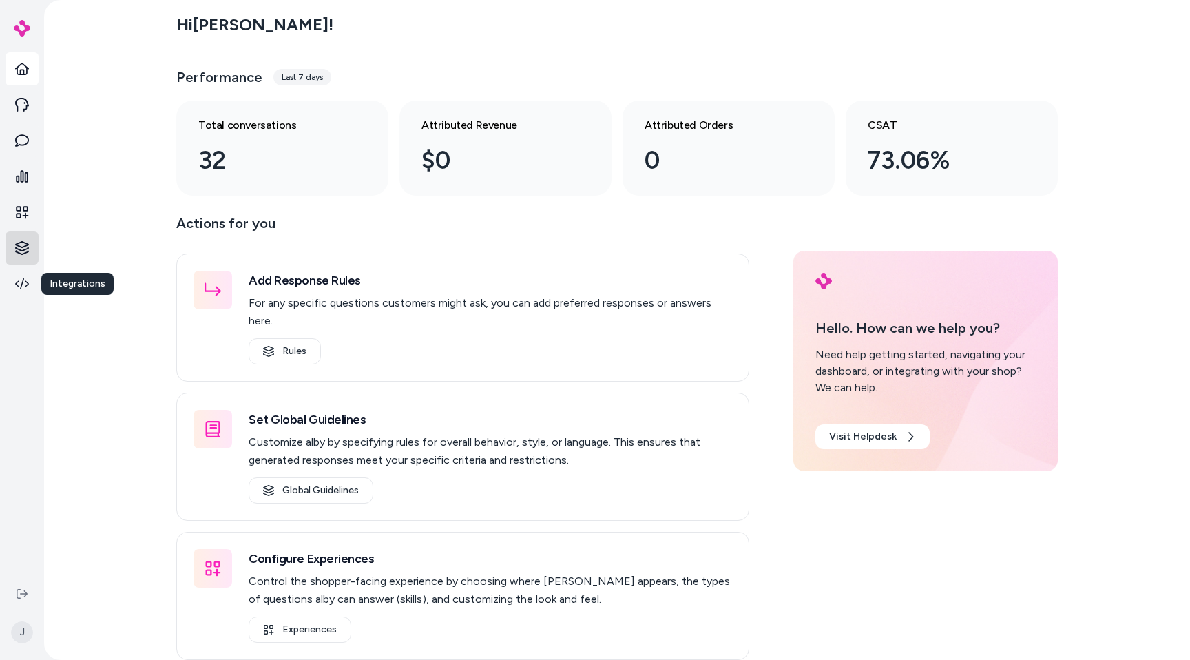
click at [25, 235] on html "Integrations Integrations J Hi Jason ! Performance Last 7 days Total conversati…" at bounding box center [595, 330] width 1190 height 660
click at [69, 269] on p "Documents" at bounding box center [82, 272] width 51 height 14
click at [24, 240] on html "Knowledge Knowledge J Hi Jason ! Performance Last 7 days Total conversations 32…" at bounding box center [595, 330] width 1190 height 660
click at [74, 245] on p "Products" at bounding box center [76, 247] width 39 height 14
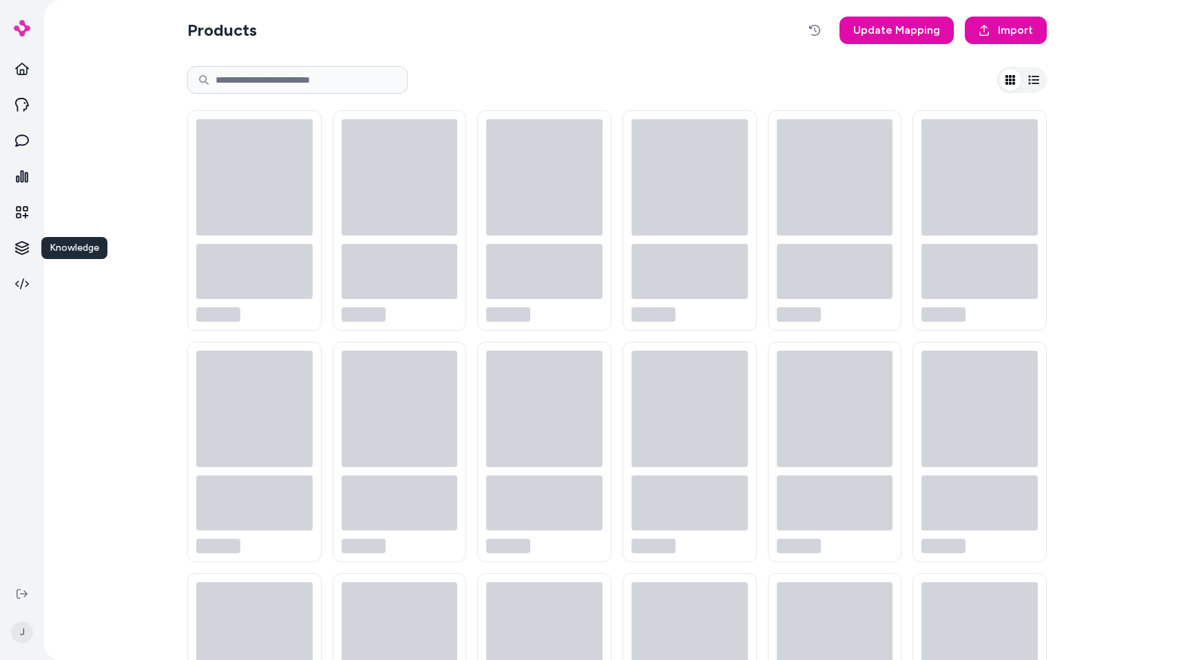
click at [118, 169] on div "Products Update Mapping Import" at bounding box center [617, 330] width 1146 height 660
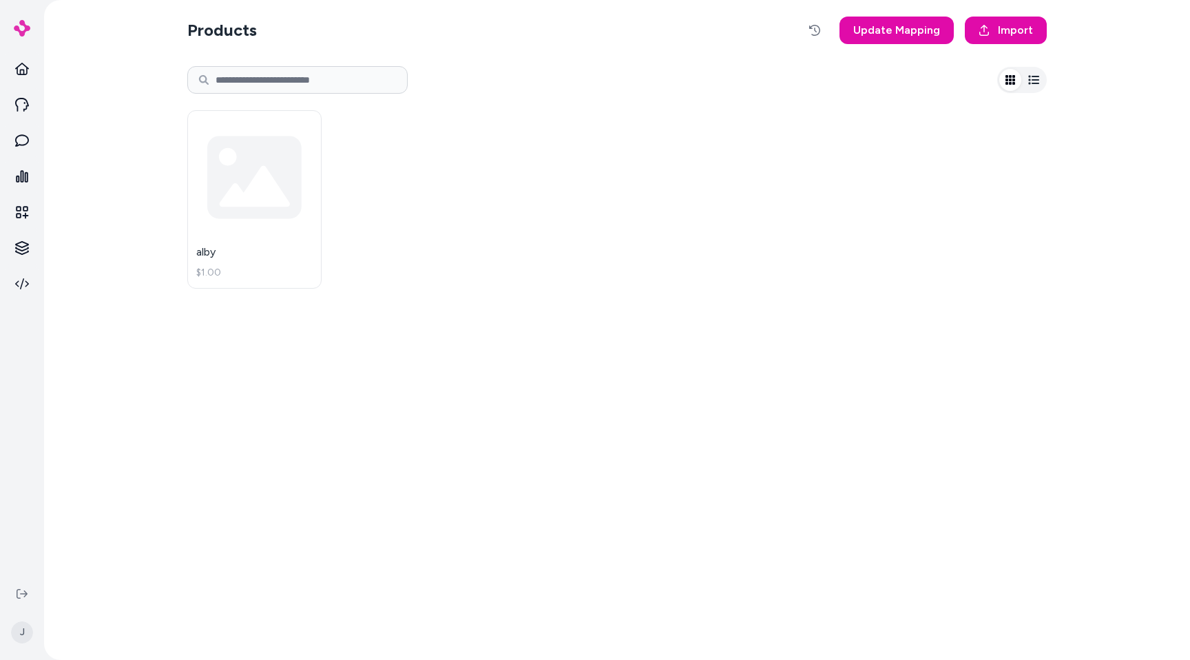
click at [556, 178] on div "alby $1.00" at bounding box center [616, 199] width 859 height 195
click at [304, 209] on link "alby $1.00" at bounding box center [254, 199] width 134 height 178
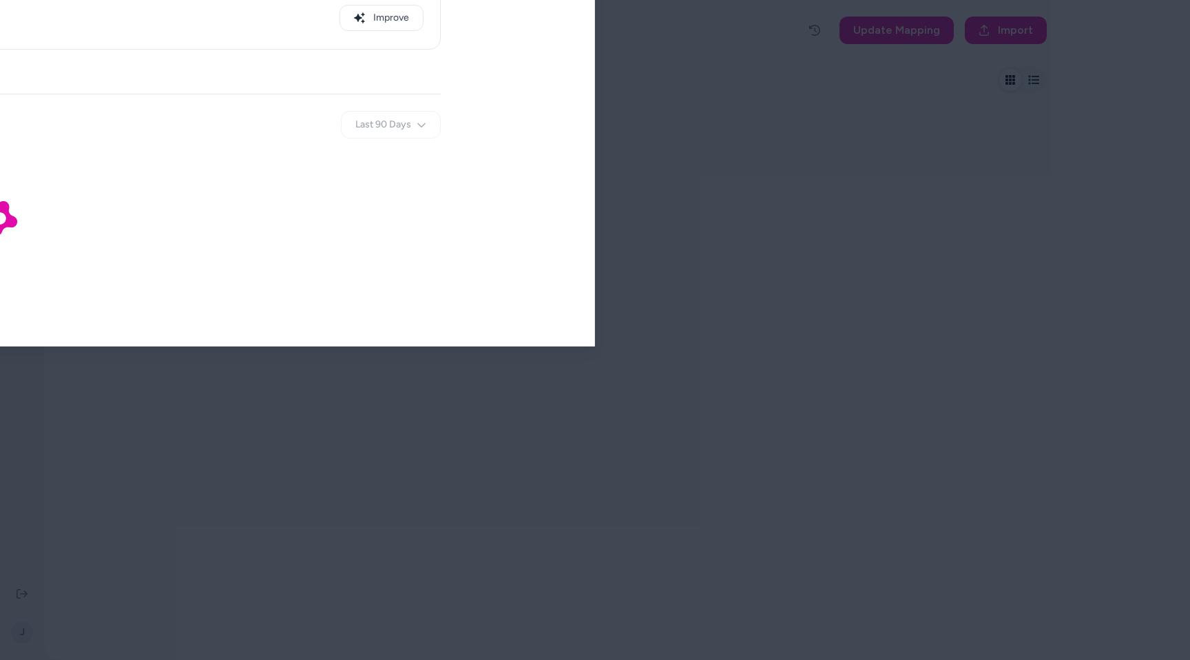
click at [594, 14] on div at bounding box center [595, 330] width 1190 height 660
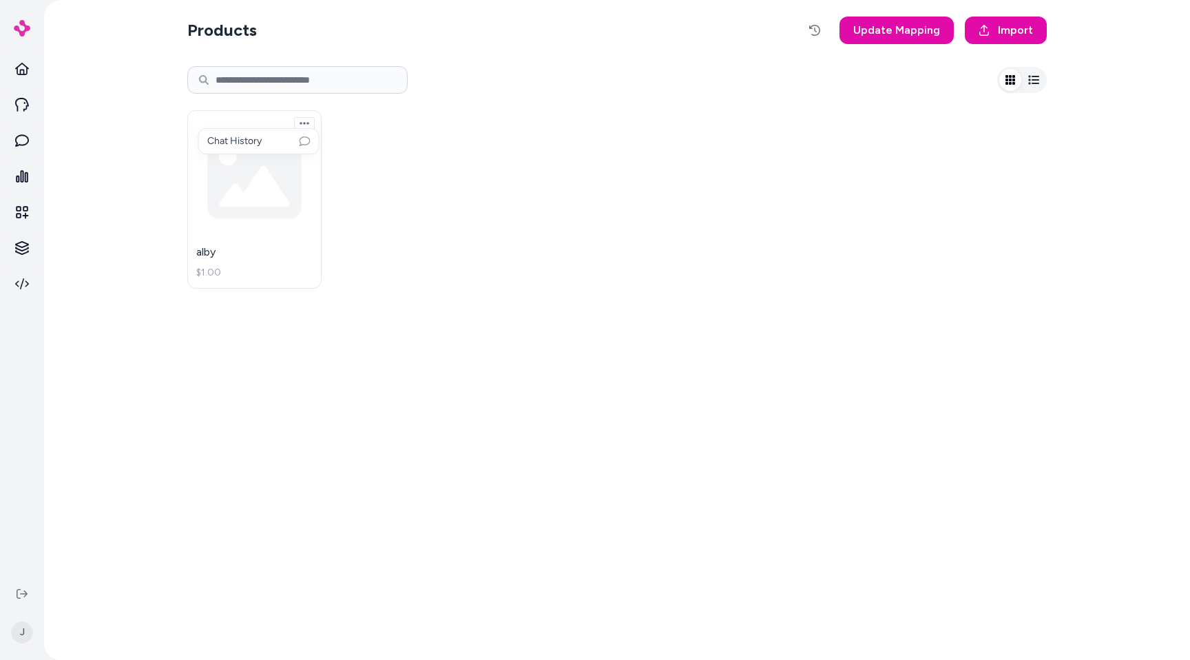
click at [308, 120] on html "J Products Update Mapping Import alby $1.00 Chat History" at bounding box center [595, 330] width 1190 height 660
click at [368, 131] on html "J Products Update Mapping Import alby $1.00 Chat History" at bounding box center [595, 330] width 1190 height 660
click at [290, 161] on link "alby $1.00" at bounding box center [254, 199] width 134 height 178
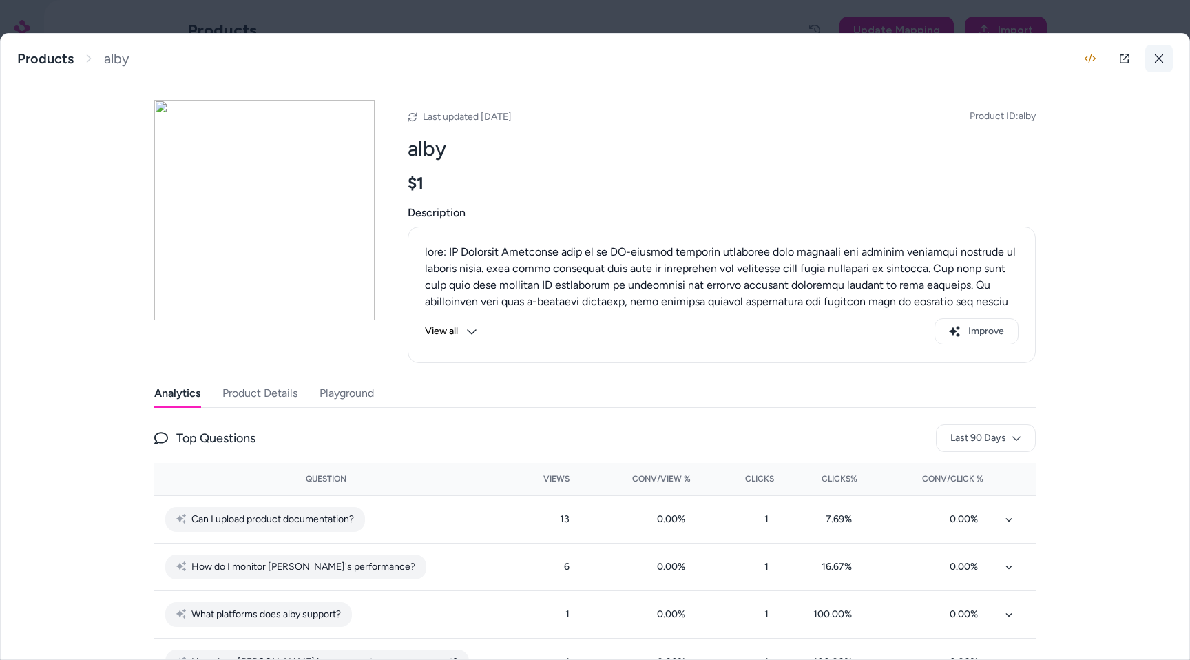
click at [1155, 59] on icon at bounding box center [1159, 59] width 10 height 10
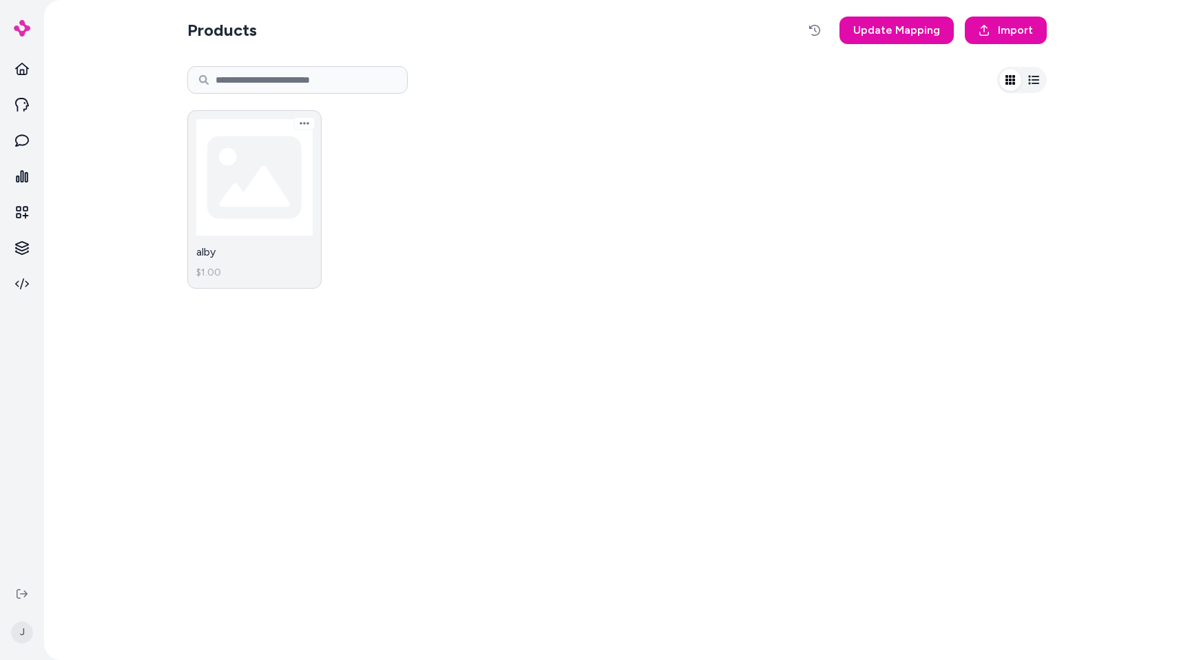
click at [282, 165] on link "alby $1.00" at bounding box center [254, 199] width 134 height 178
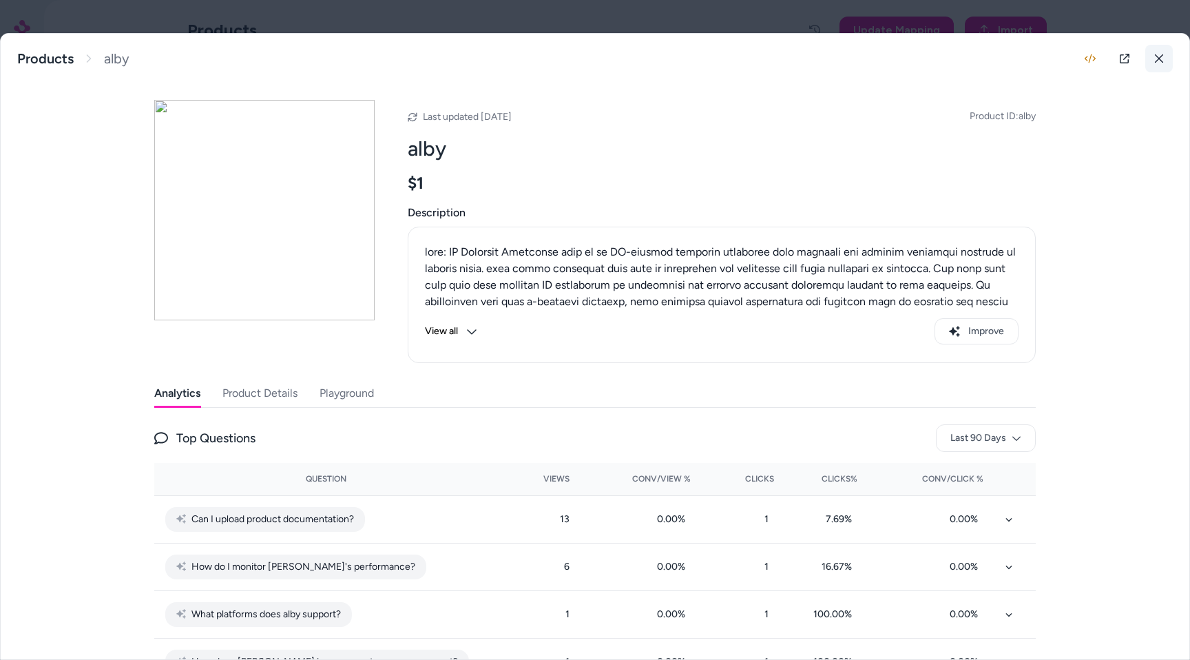
click at [1165, 55] on button at bounding box center [1159, 59] width 28 height 28
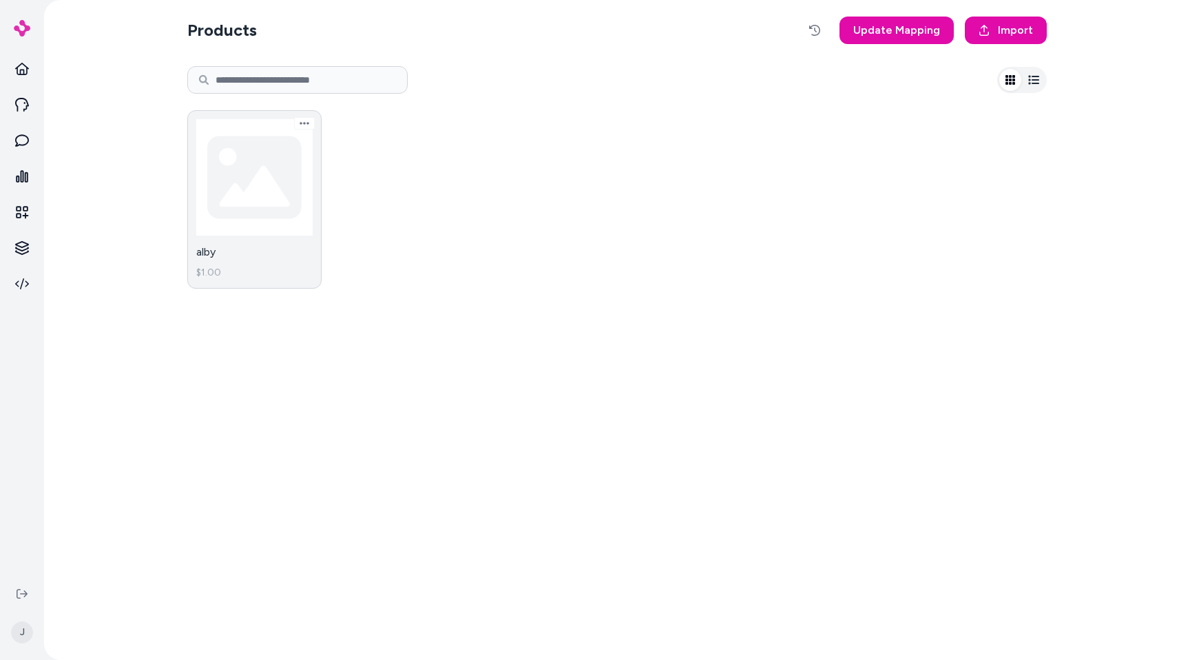
click at [279, 206] on link "alby $1.00" at bounding box center [254, 199] width 134 height 178
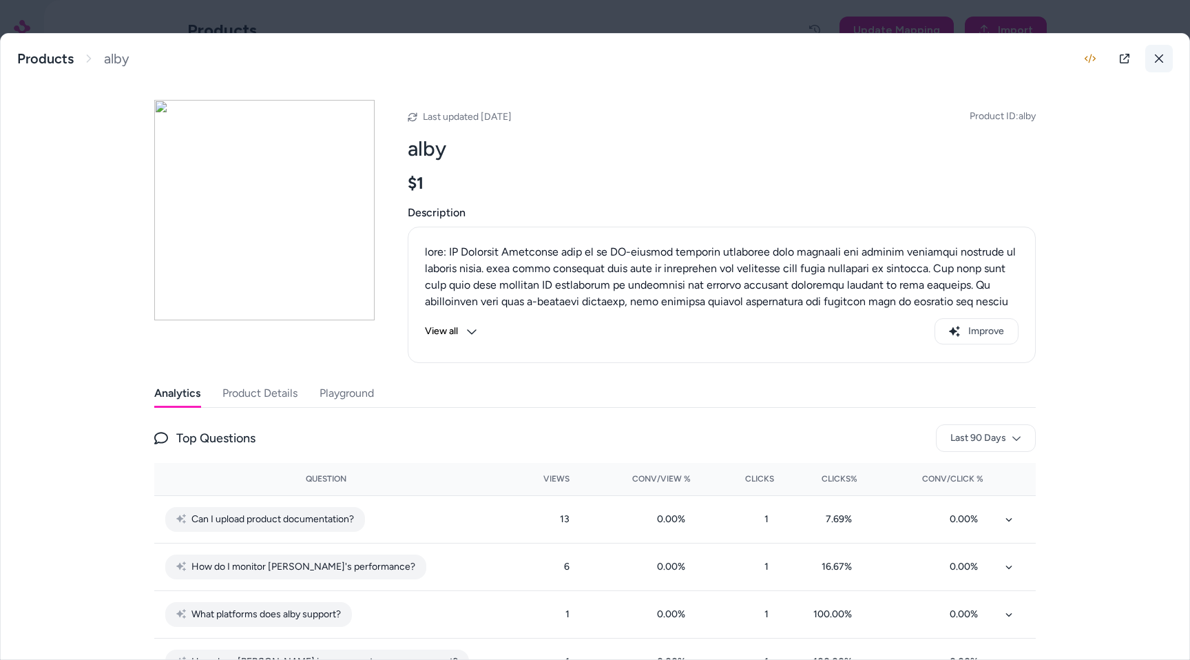
click at [1158, 62] on icon at bounding box center [1159, 59] width 10 height 10
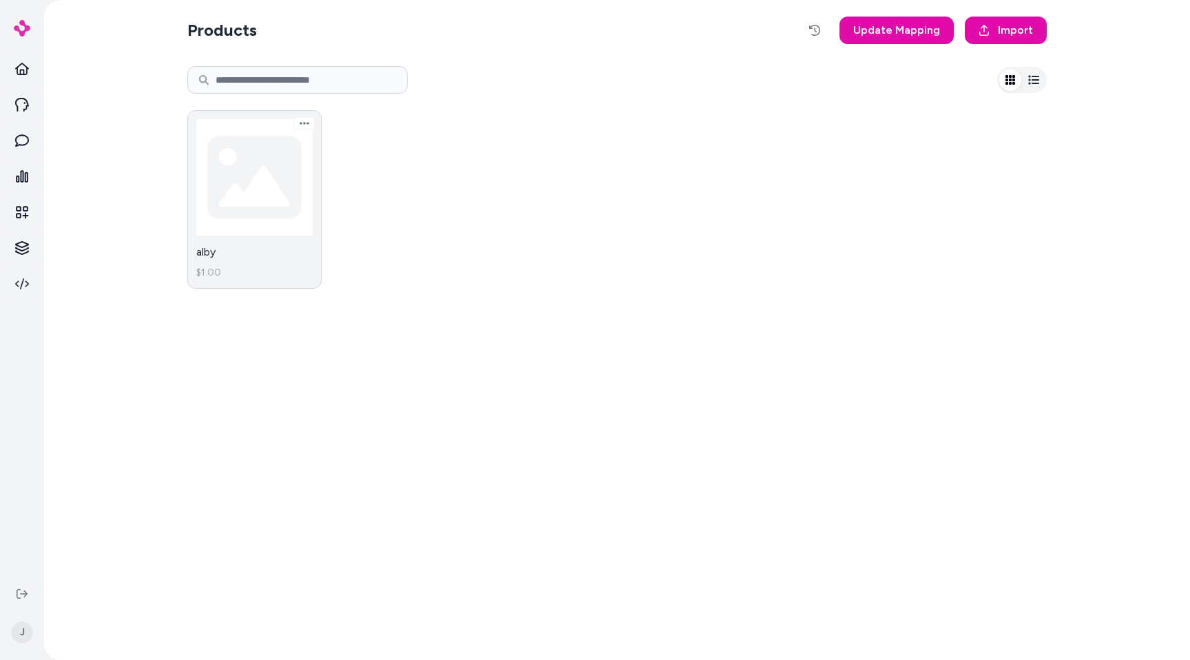
click at [245, 231] on link "alby $1.00" at bounding box center [254, 199] width 134 height 178
click at [264, 233] on html "J Products Update Mapping Import alby $1.00" at bounding box center [595, 330] width 1190 height 660
click at [285, 202] on link "alby $1.00" at bounding box center [254, 199] width 134 height 178
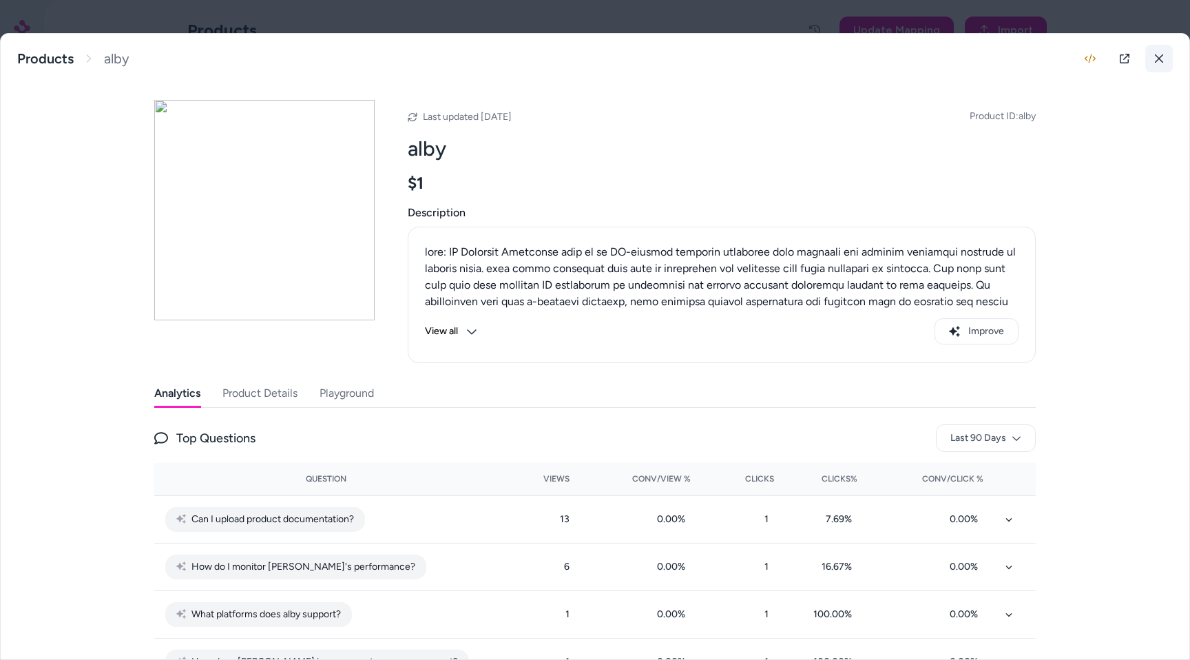
click at [1159, 63] on button at bounding box center [1159, 59] width 28 height 28
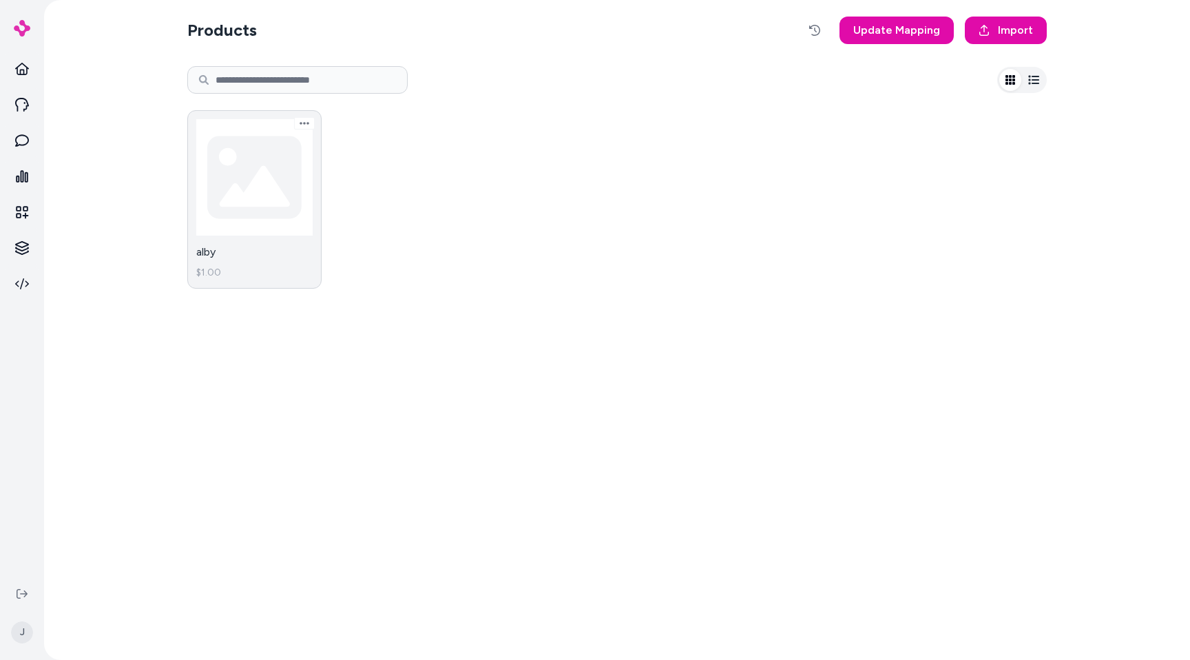
click at [255, 143] on link "alby $1.00" at bounding box center [254, 199] width 134 height 178
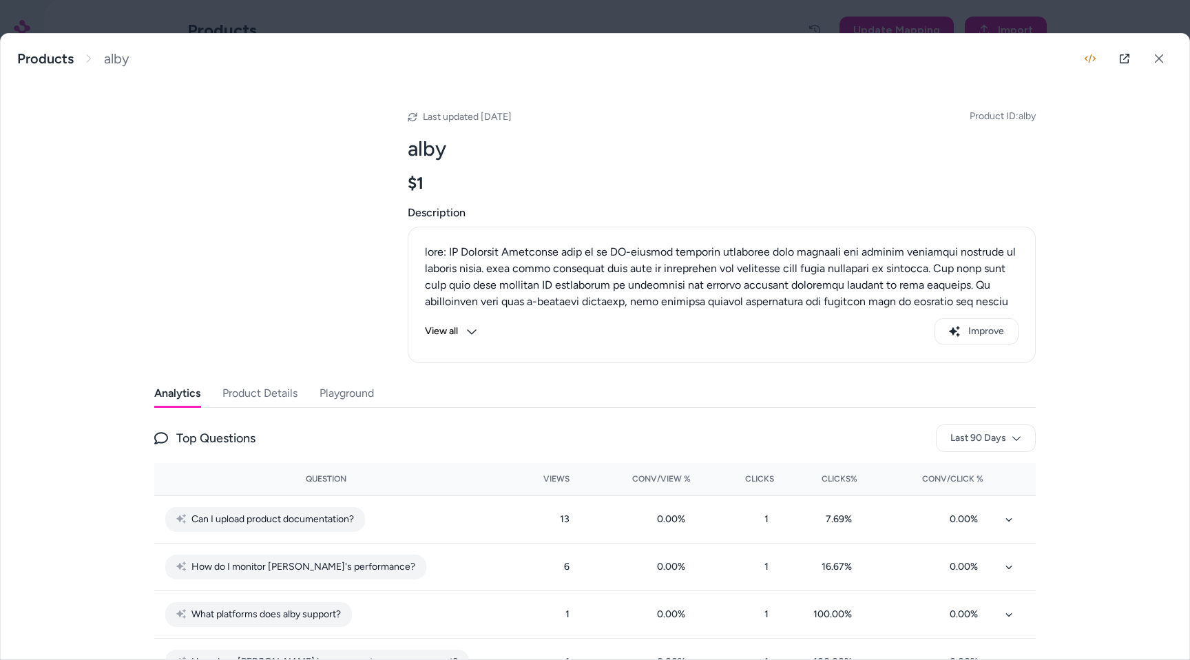
click at [1161, 19] on div at bounding box center [595, 330] width 1190 height 660
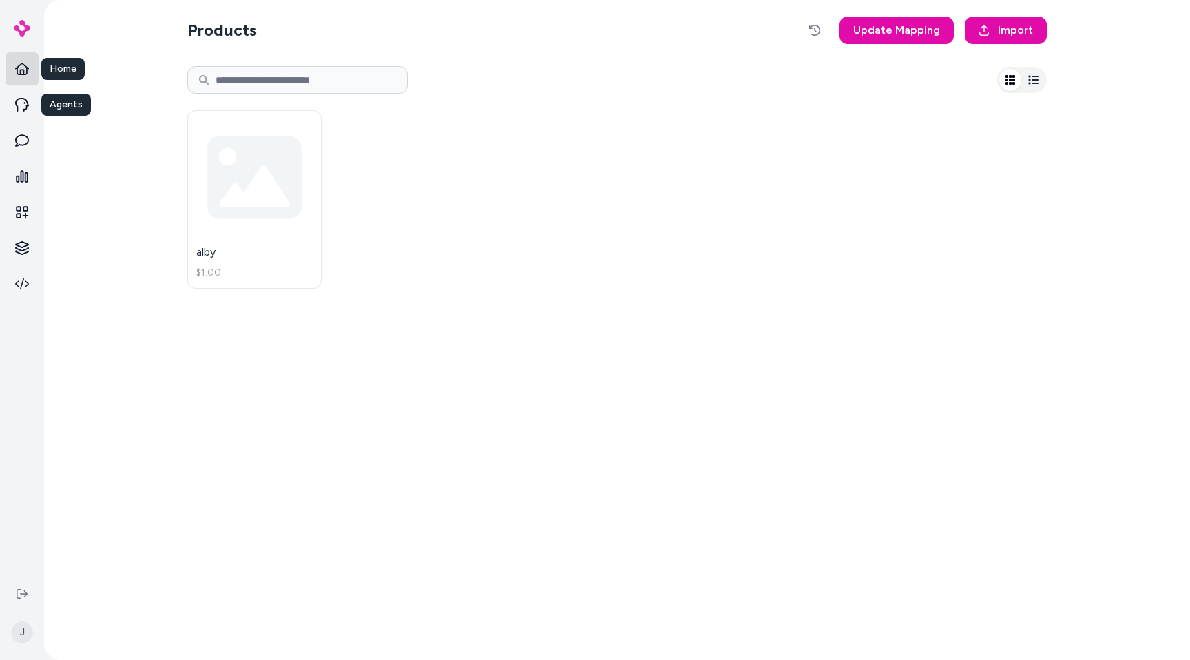
click at [27, 75] on icon at bounding box center [22, 69] width 14 height 14
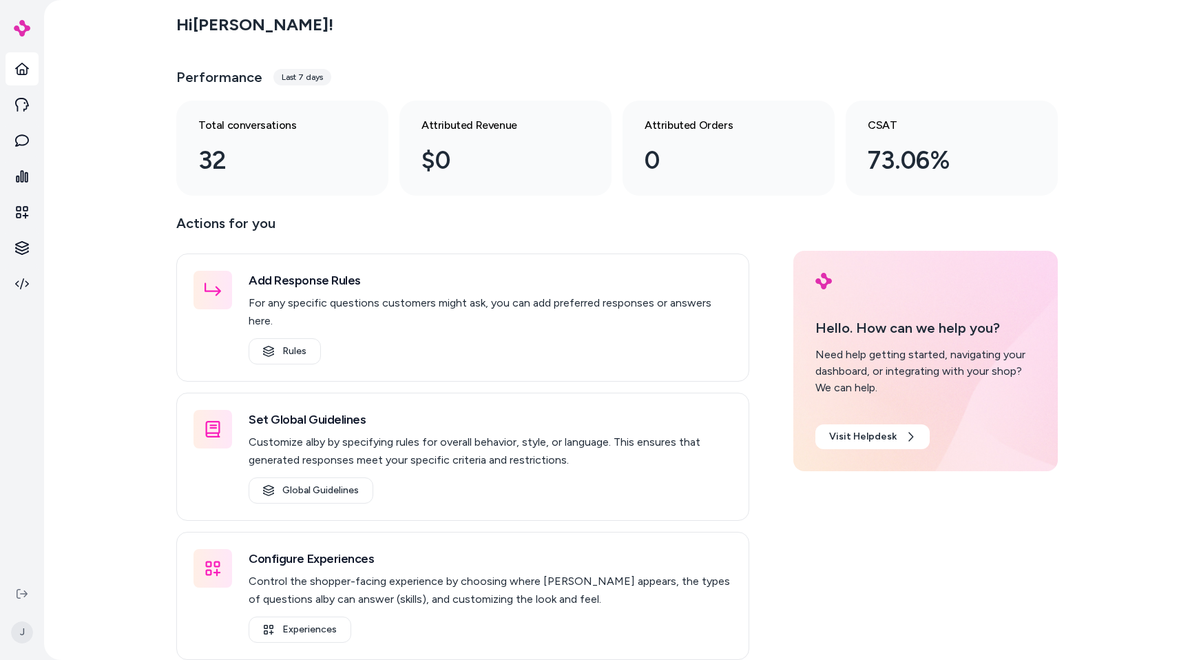
click at [123, 93] on div "Hi [PERSON_NAME] ! Performance Last 7 days Total conversations 32 Attributed Re…" at bounding box center [617, 330] width 1146 height 660
click at [27, 601] on button at bounding box center [22, 593] width 22 height 22
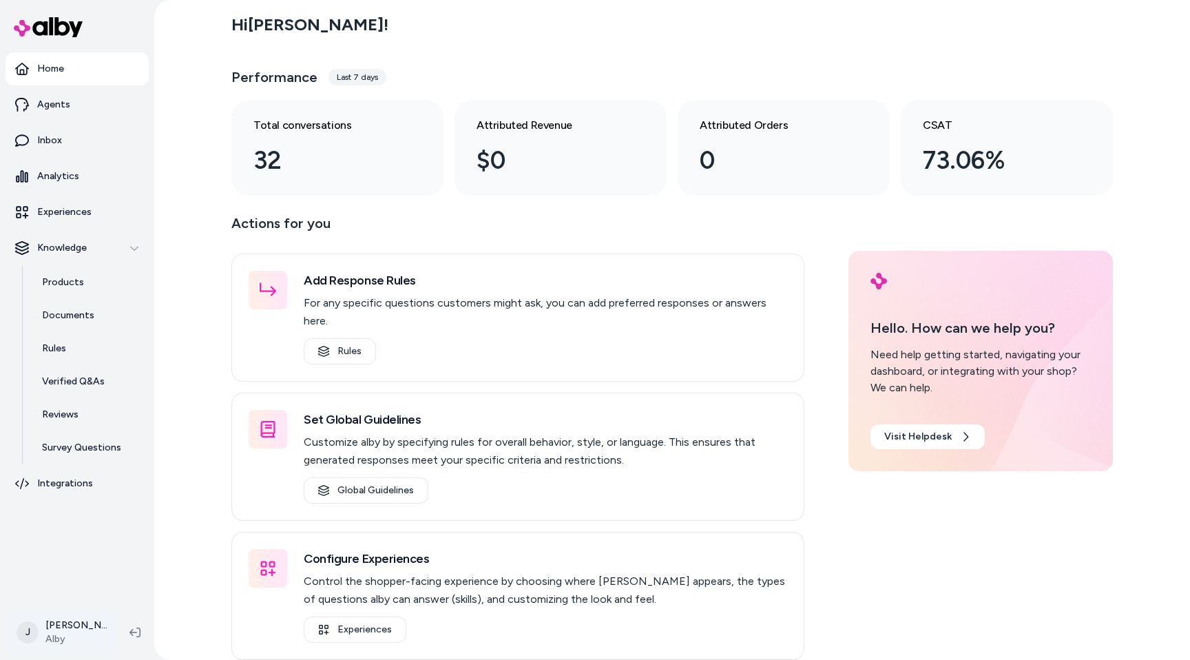
click at [49, 629] on html "Home Agents Inbox Analytics Experiences Knowledge Products Documents Rules Veri…" at bounding box center [595, 330] width 1190 height 660
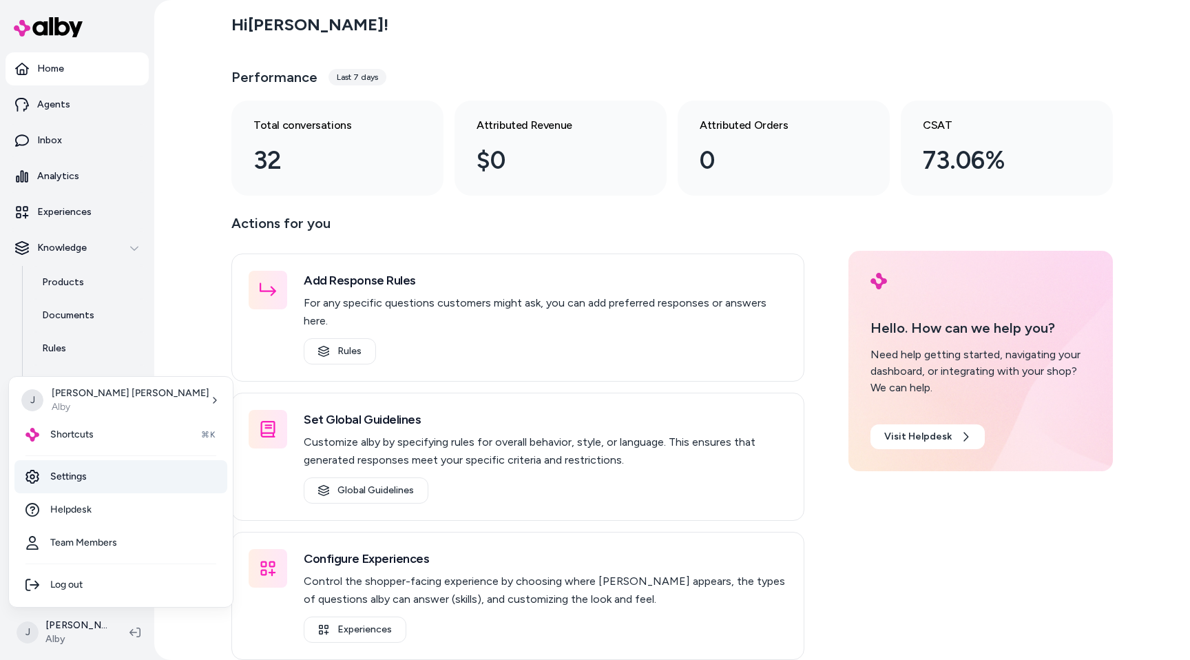
click at [81, 465] on link "Settings" at bounding box center [120, 476] width 213 height 33
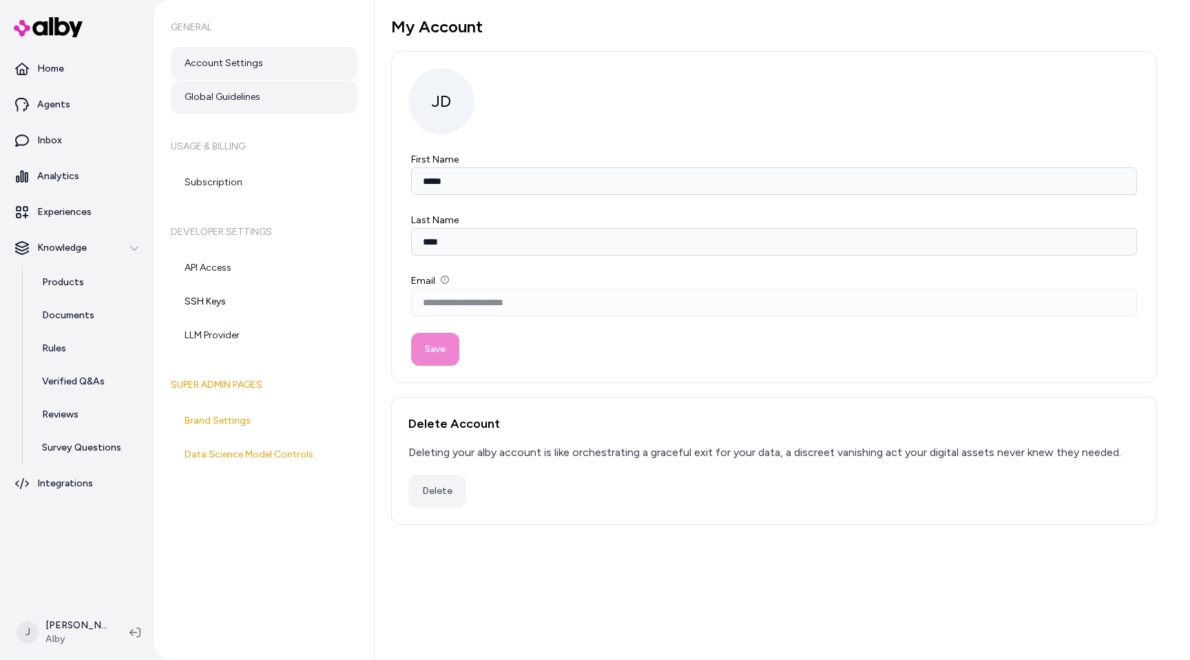
click at [257, 96] on link "Global Guidelines" at bounding box center [264, 97] width 187 height 33
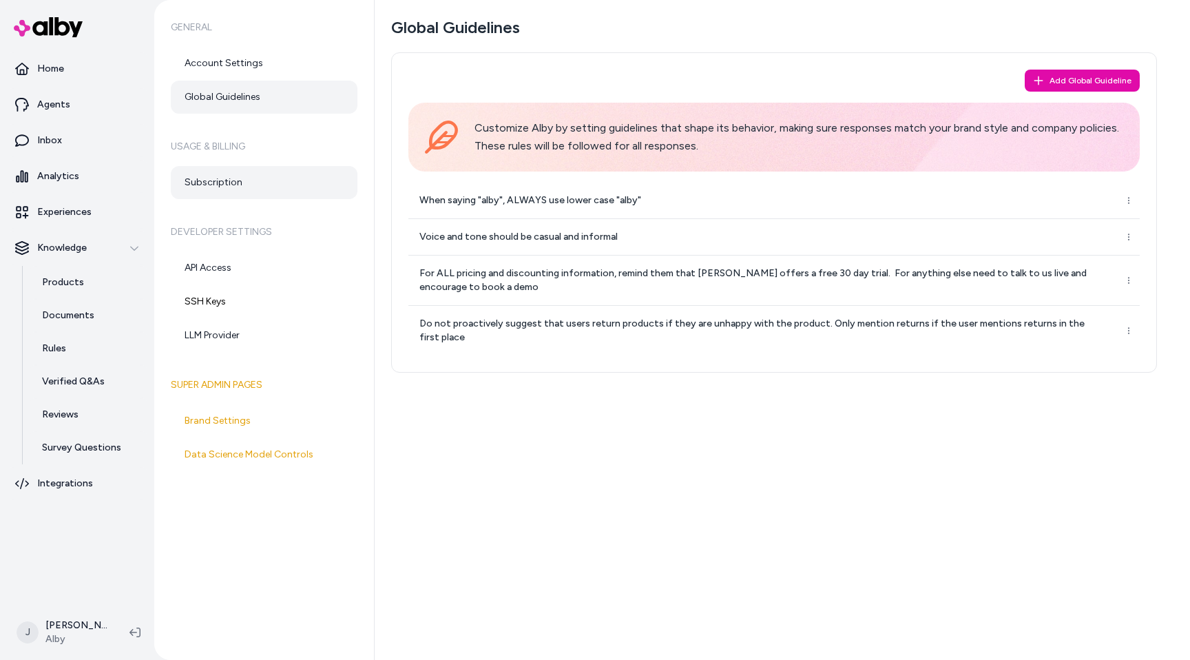
click at [261, 172] on link "Subscription" at bounding box center [264, 182] width 187 height 33
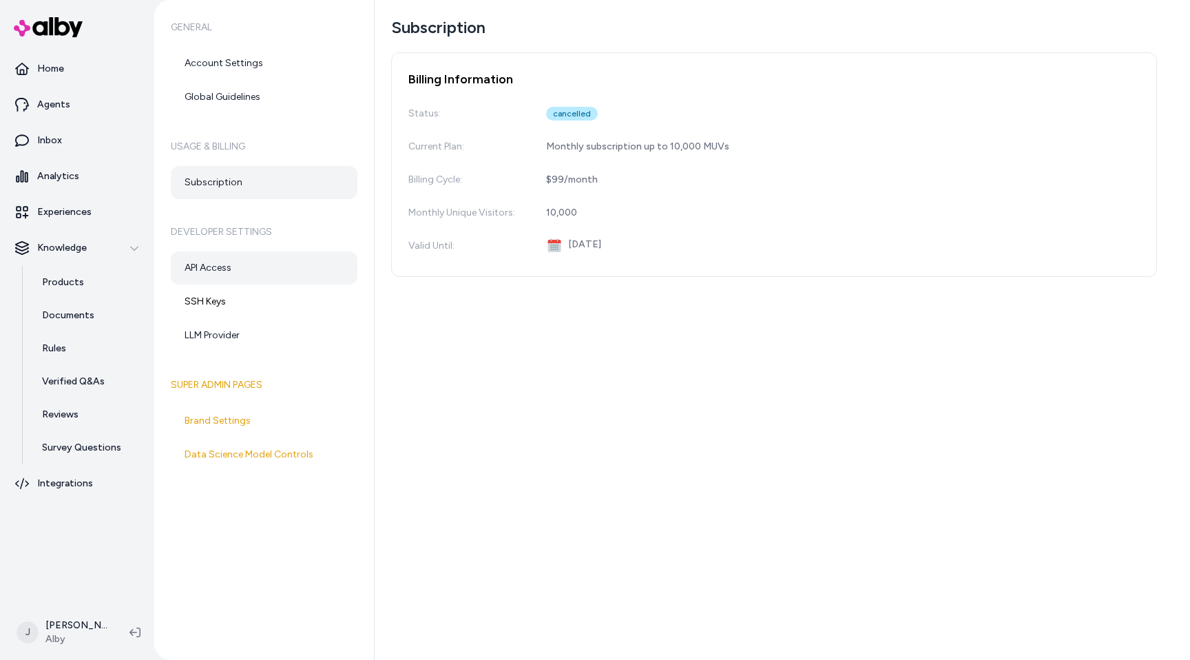
click at [260, 280] on link "API Access" at bounding box center [264, 267] width 187 height 33
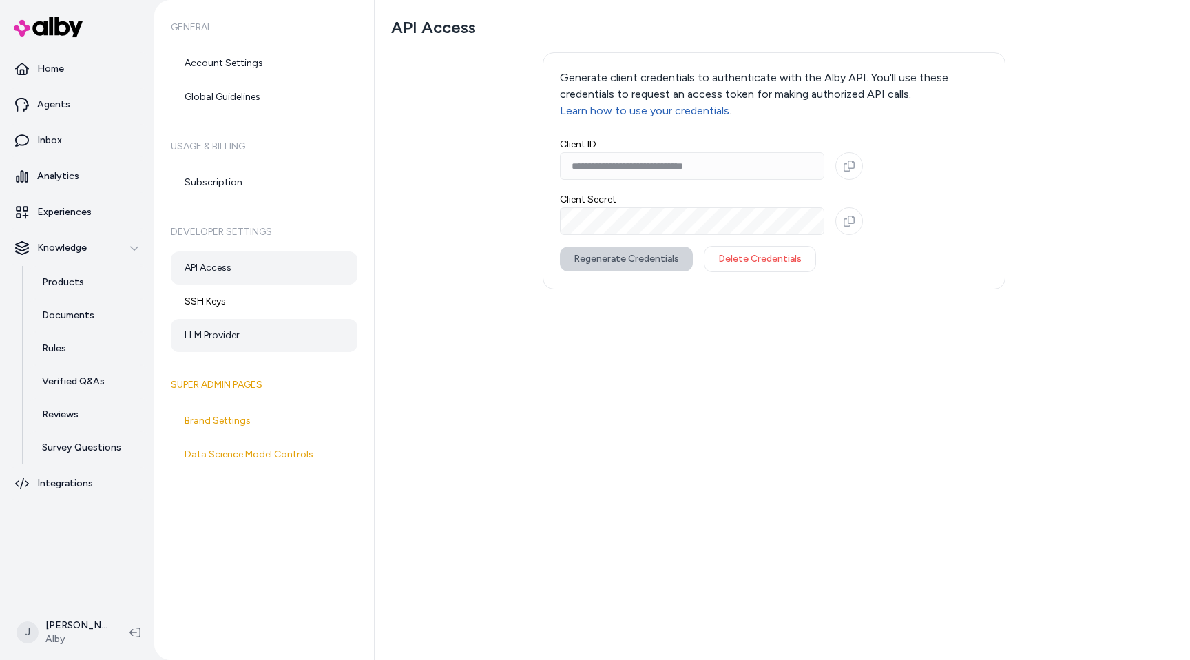
click at [263, 337] on link "LLM Provider" at bounding box center [264, 335] width 187 height 33
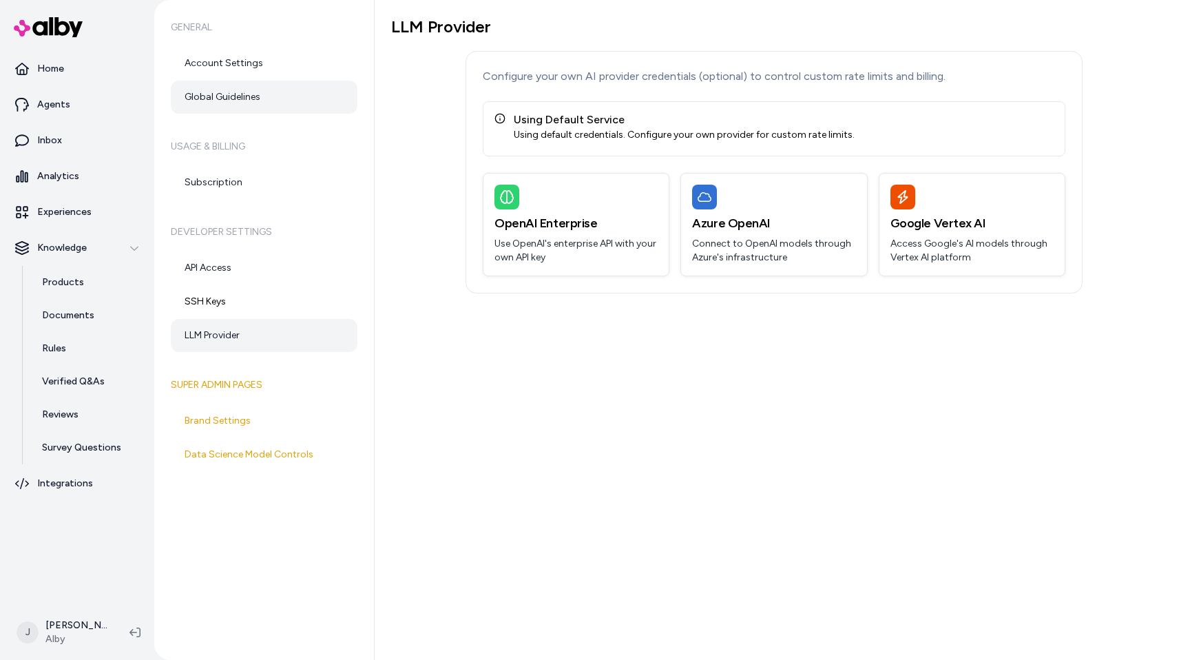
click at [267, 96] on link "Global Guidelines" at bounding box center [264, 97] width 187 height 33
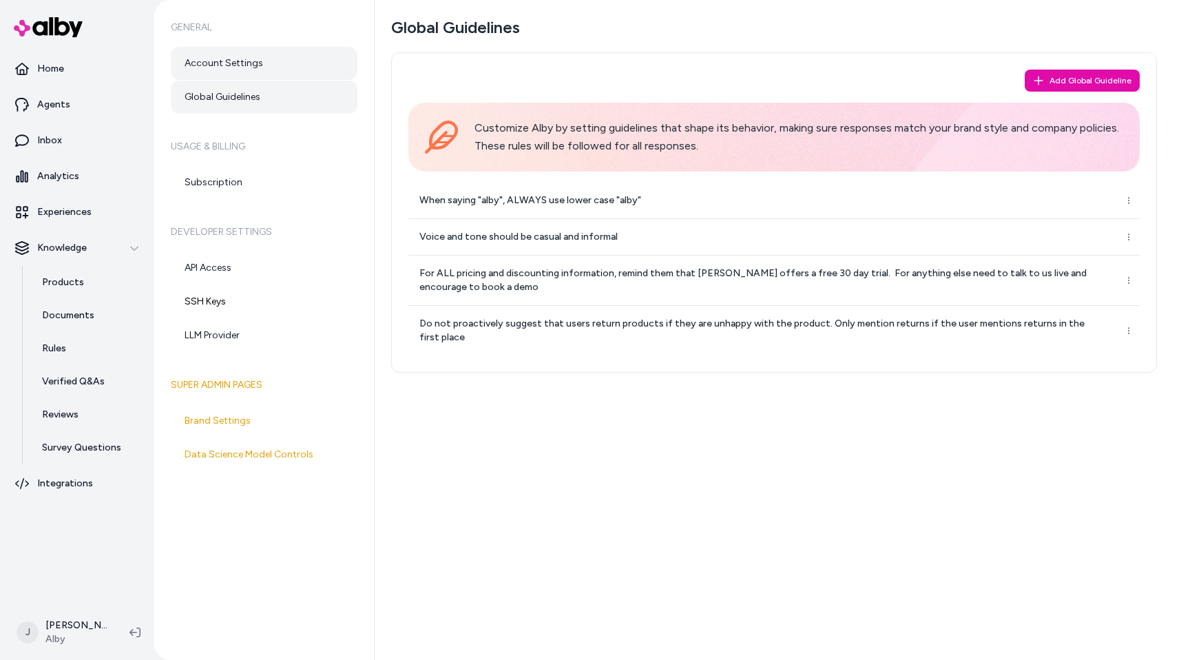
click at [277, 54] on link "Account Settings" at bounding box center [264, 63] width 187 height 33
